Goal: Task Accomplishment & Management: Manage account settings

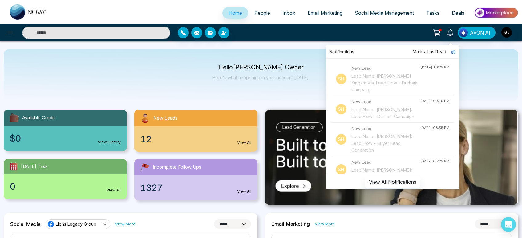
select select "*"
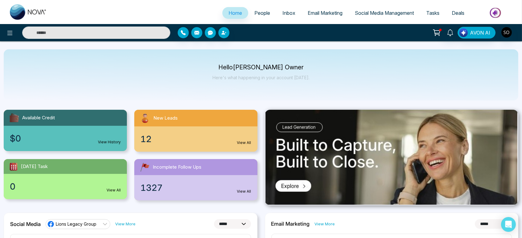
click at [369, 16] on span "Social Media Management" at bounding box center [384, 13] width 59 height 6
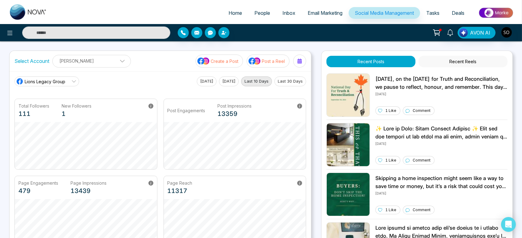
click at [479, 63] on button "Recent Reels" at bounding box center [462, 61] width 89 height 11
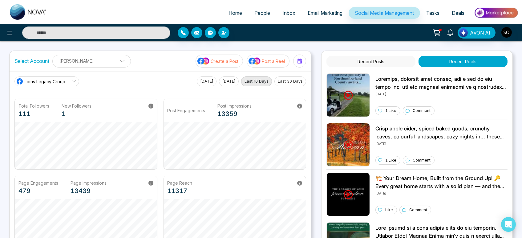
click at [392, 64] on button "Recent Posts" at bounding box center [370, 61] width 89 height 11
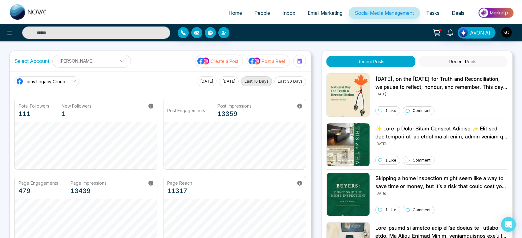
click at [478, 64] on button "Recent Reels" at bounding box center [462, 61] width 89 height 11
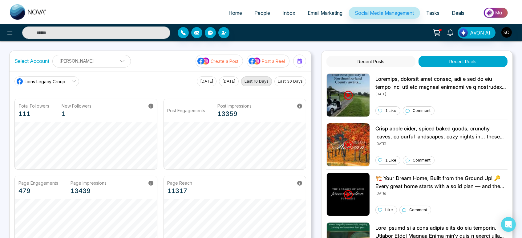
click at [380, 63] on button "Recent Posts" at bounding box center [370, 61] width 89 height 11
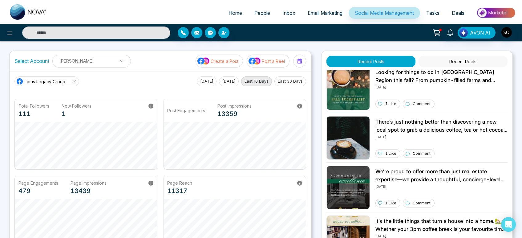
click at [260, 16] on span "People" at bounding box center [262, 13] width 16 height 6
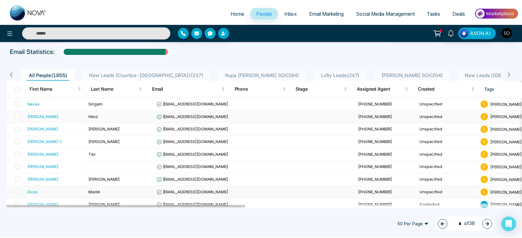
scroll to position [68, 0]
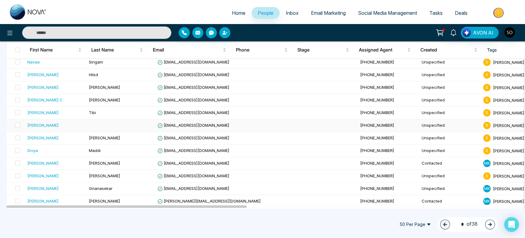
click at [50, 128] on div "[PERSON_NAME]" at bounding box center [42, 125] width 31 height 6
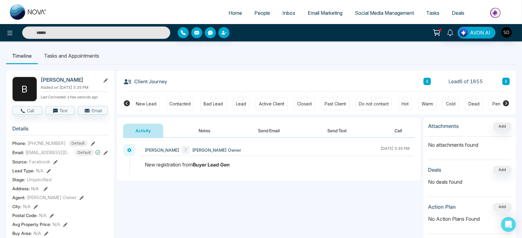
click at [105, 82] on icon at bounding box center [105, 80] width 4 height 4
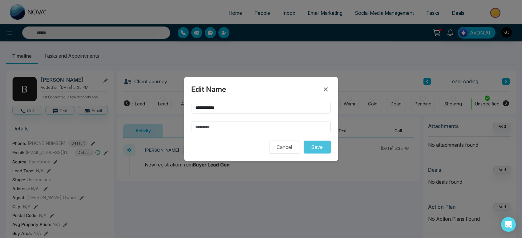
scroll to position [0, 79]
drag, startPoint x: 229, startPoint y: 107, endPoint x: 205, endPoint y: 112, distance: 24.4
click at [205, 112] on div "**********" at bounding box center [260, 117] width 139 height 31
click at [212, 129] on input "text" at bounding box center [260, 127] width 139 height 12
paste input "*******"
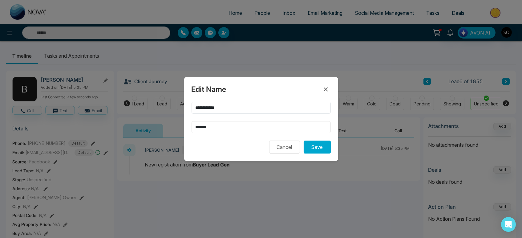
type input "*******"
drag, startPoint x: 207, startPoint y: 105, endPoint x: 238, endPoint y: 105, distance: 30.8
click at [238, 105] on input "**********" at bounding box center [260, 108] width 139 height 12
type input "****"
click at [309, 151] on button "Save" at bounding box center [316, 146] width 27 height 13
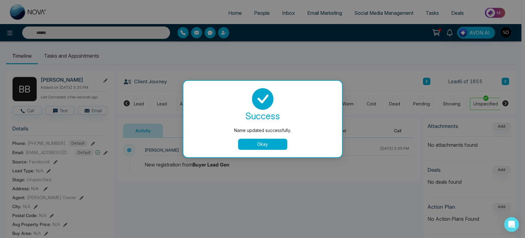
click at [272, 147] on button "Okay" at bounding box center [262, 144] width 49 height 11
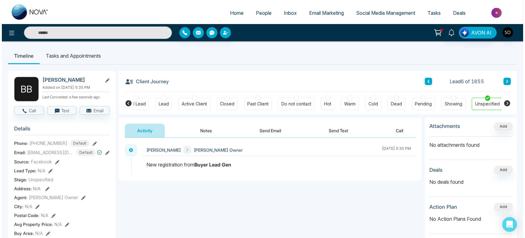
scroll to position [0, 75]
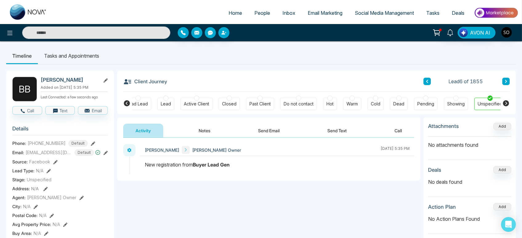
click at [254, 16] on span "People" at bounding box center [262, 13] width 16 height 6
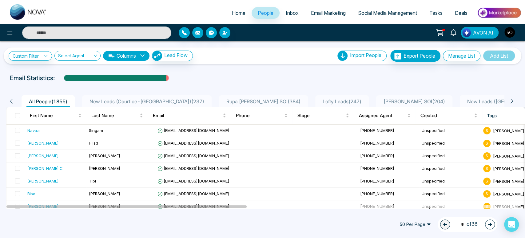
click at [515, 104] on icon at bounding box center [512, 101] width 6 height 6
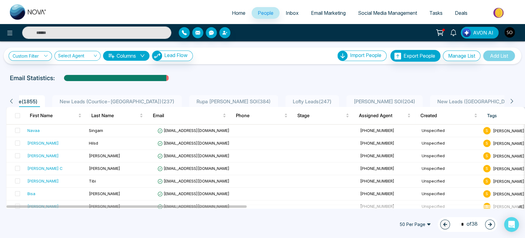
click at [515, 104] on icon at bounding box center [512, 101] width 6 height 6
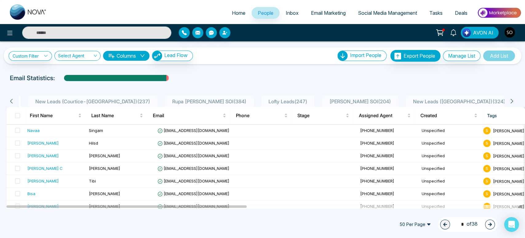
scroll to position [0, 60]
click at [13, 103] on icon at bounding box center [11, 101] width 2 height 5
click at [12, 104] on icon at bounding box center [12, 101] width 6 height 6
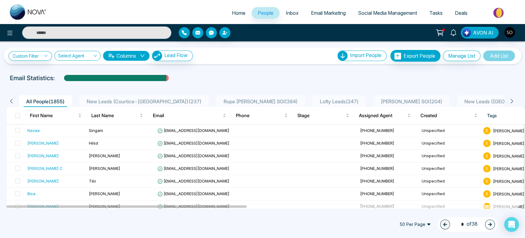
scroll to position [0, 0]
click at [11, 104] on icon at bounding box center [12, 101] width 6 height 6
click at [514, 104] on icon at bounding box center [512, 101] width 6 height 6
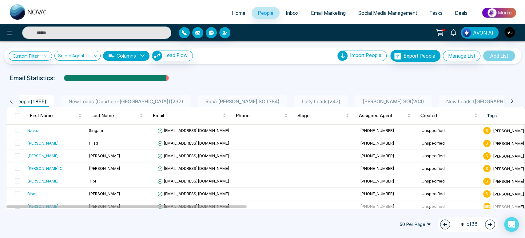
scroll to position [0, 30]
click at [514, 104] on icon at bounding box center [512, 101] width 6 height 6
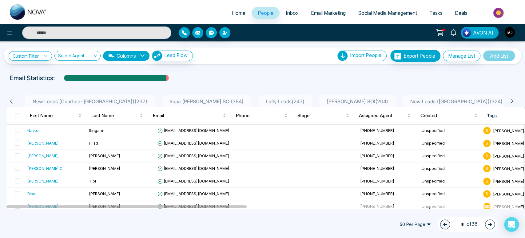
scroll to position [0, 60]
click at [14, 104] on icon at bounding box center [12, 101] width 6 height 6
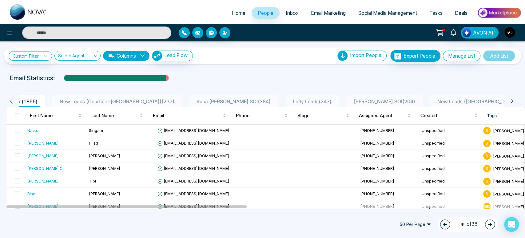
click at [515, 104] on icon at bounding box center [512, 101] width 6 height 6
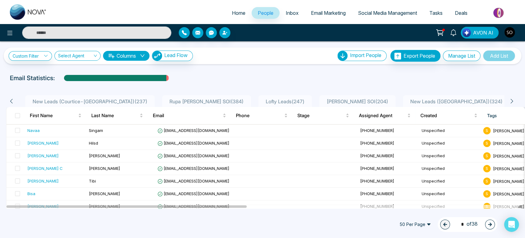
scroll to position [0, 60]
click at [14, 104] on icon at bounding box center [12, 101] width 6 height 6
click at [12, 104] on icon at bounding box center [12, 101] width 6 height 6
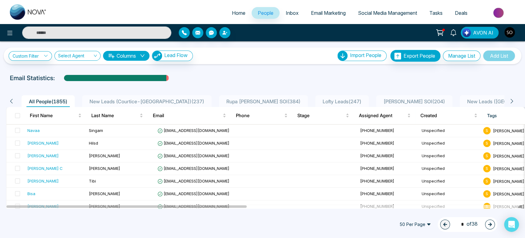
click at [515, 104] on icon at bounding box center [512, 101] width 6 height 6
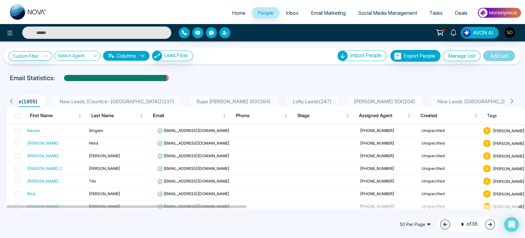
click at [12, 104] on icon at bounding box center [12, 101] width 6 height 6
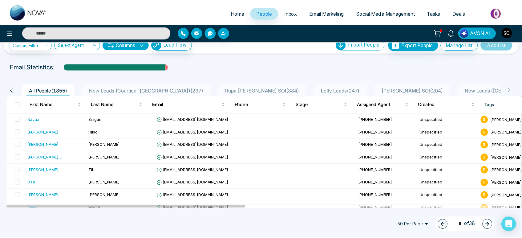
scroll to position [0, 0]
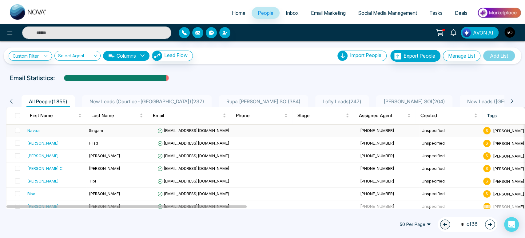
click at [95, 133] on span "Singam" at bounding box center [96, 130] width 14 height 5
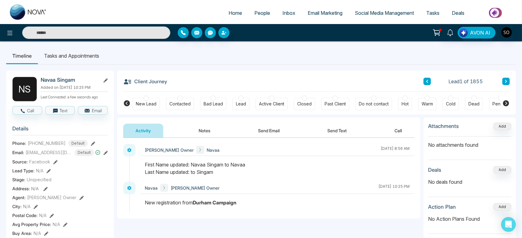
click at [207, 132] on button "Notes" at bounding box center [204, 130] width 36 height 14
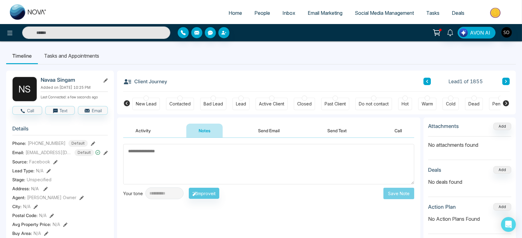
click at [63, 57] on li "Tasks and Appointments" at bounding box center [71, 55] width 67 height 17
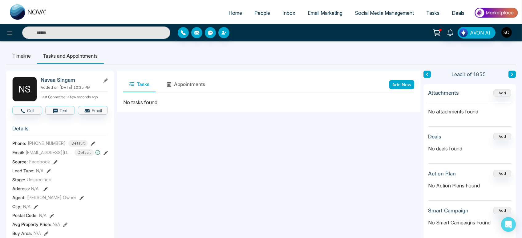
click at [147, 89] on button "Tasks" at bounding box center [139, 84] width 32 height 15
click at [25, 59] on li "Timeline" at bounding box center [21, 55] width 31 height 17
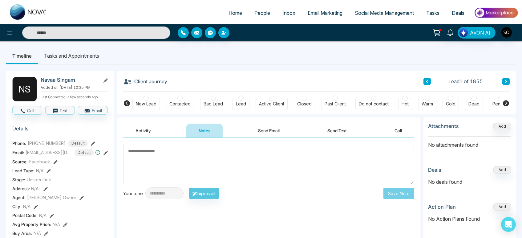
click at [504, 106] on icon at bounding box center [506, 103] width 6 height 6
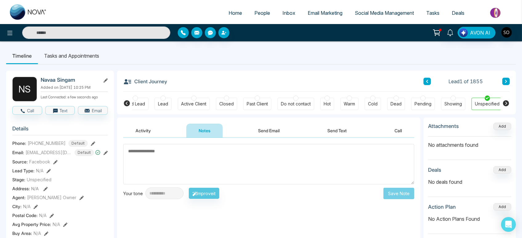
scroll to position [0, 79]
click at [126, 105] on icon at bounding box center [127, 103] width 6 height 6
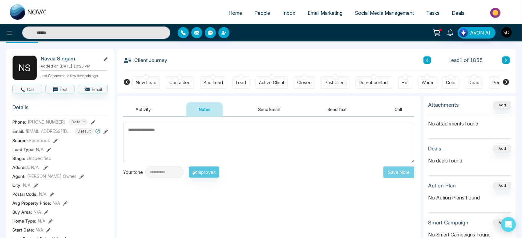
scroll to position [0, 0]
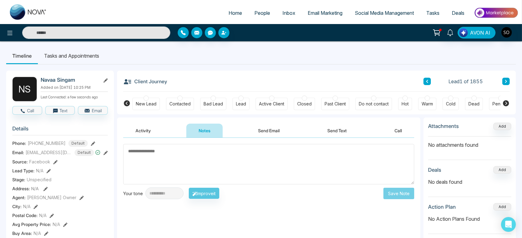
click at [507, 105] on icon at bounding box center [506, 103] width 6 height 6
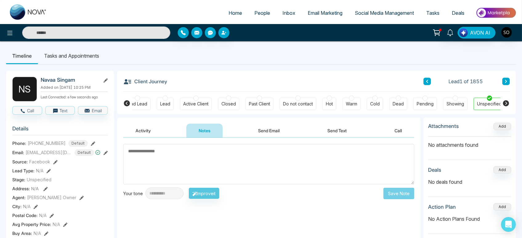
scroll to position [0, 79]
click at [53, 58] on li "Tasks and Appointments" at bounding box center [71, 55] width 67 height 17
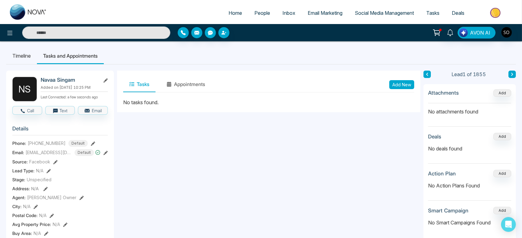
click at [407, 88] on button "Add New" at bounding box center [401, 84] width 25 height 9
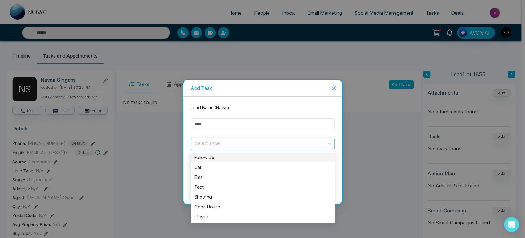
click at [205, 146] on span at bounding box center [261, 144] width 132 height 12
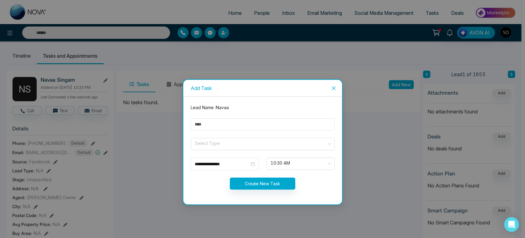
click at [335, 86] on icon "close" at bounding box center [333, 88] width 5 height 5
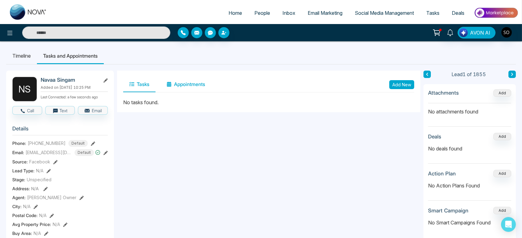
click at [207, 88] on button "Appointments" at bounding box center [185, 84] width 51 height 15
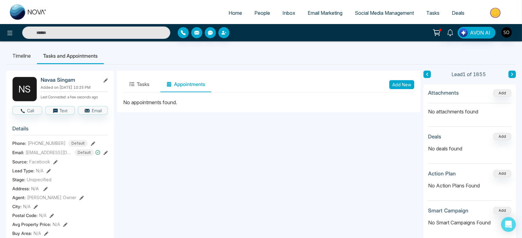
click at [405, 88] on button "Add New" at bounding box center [401, 84] width 25 height 9
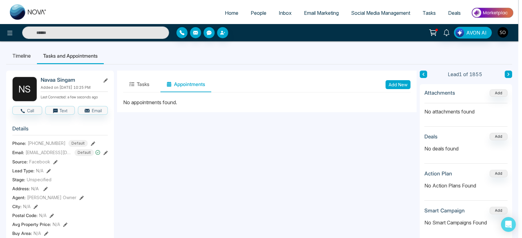
type input "**********"
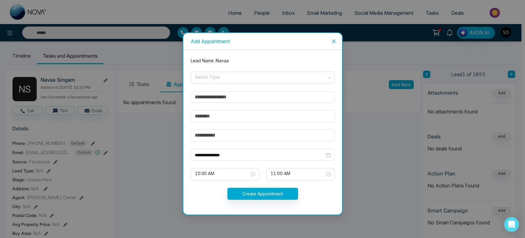
click at [335, 39] on icon "close" at bounding box center [333, 41] width 5 height 5
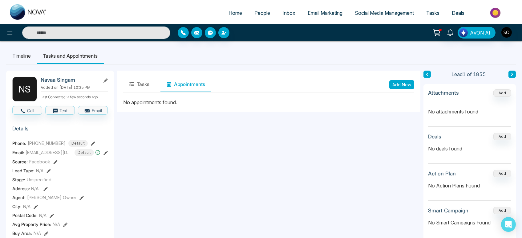
click at [19, 58] on li "Timeline" at bounding box center [21, 55] width 31 height 17
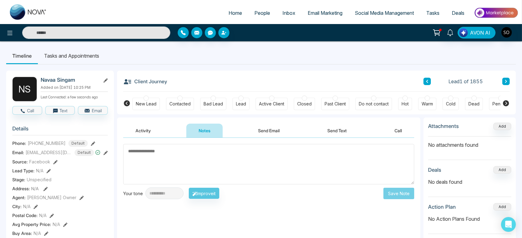
click at [56, 56] on li "Tasks and Appointments" at bounding box center [71, 55] width 67 height 17
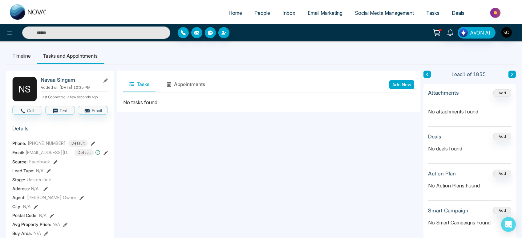
click at [402, 88] on button "Add New" at bounding box center [401, 84] width 25 height 9
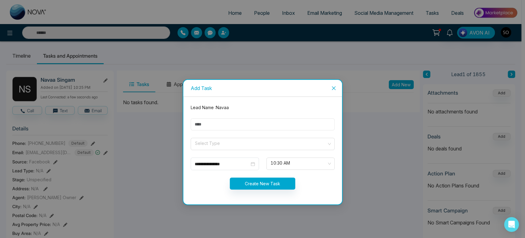
click at [237, 123] on input "text" at bounding box center [263, 124] width 144 height 12
click at [204, 143] on input "search" at bounding box center [261, 142] width 132 height 9
click at [335, 85] on span "Close" at bounding box center [334, 88] width 17 height 17
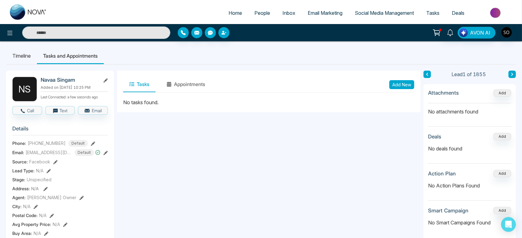
click at [19, 57] on li "Timeline" at bounding box center [21, 55] width 31 height 17
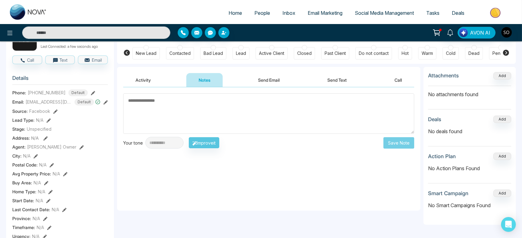
scroll to position [34, 0]
